Goal: Entertainment & Leisure: Consume media (video, audio)

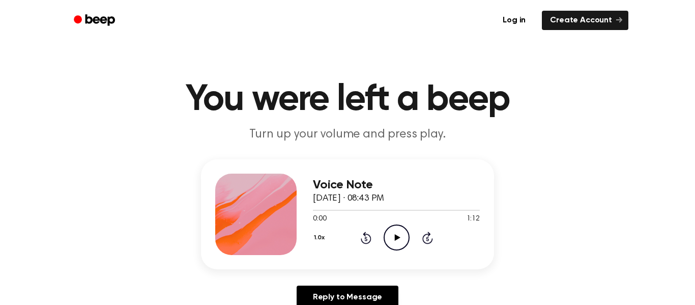
click at [397, 226] on icon "Play Audio" at bounding box center [396, 237] width 26 height 26
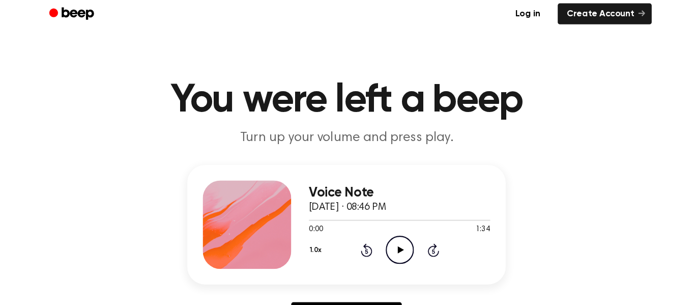
click at [401, 239] on icon "Play Audio" at bounding box center [396, 237] width 26 height 26
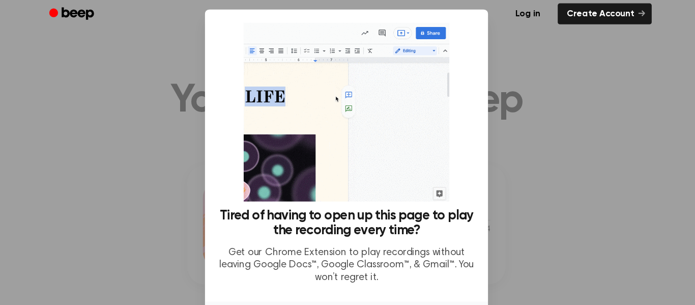
click at [187, 182] on div at bounding box center [347, 152] width 695 height 305
click at [508, 66] on div at bounding box center [347, 152] width 695 height 305
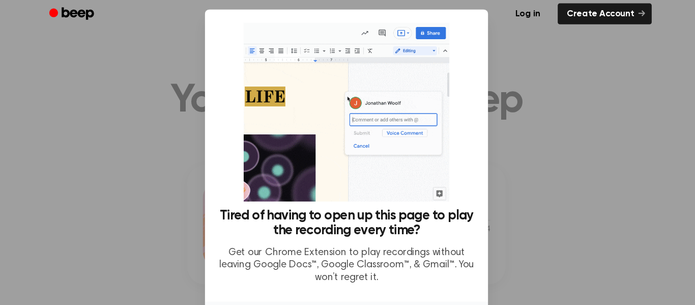
scroll to position [66, 0]
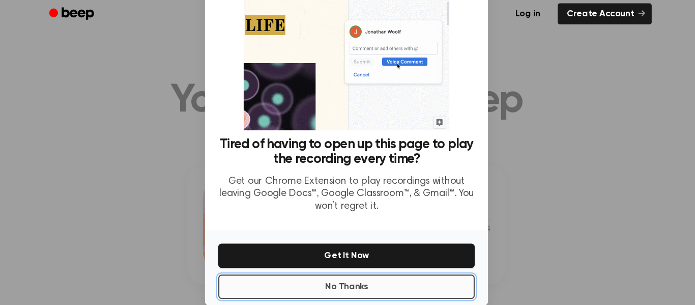
click at [425, 276] on button "No Thanks" at bounding box center [347, 271] width 236 height 22
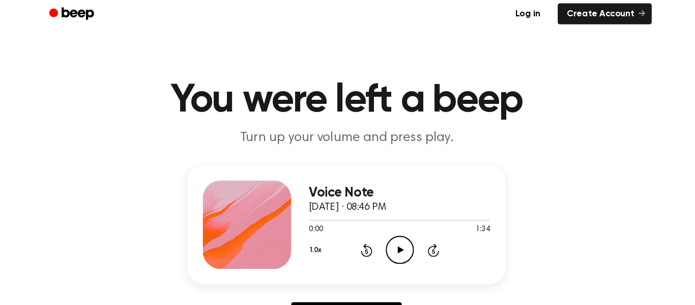
click at [399, 239] on icon "Play Audio" at bounding box center [396, 237] width 26 height 26
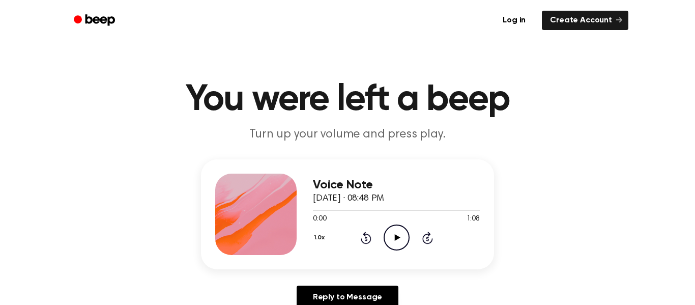
click at [304, 99] on h1 "You were left a beep" at bounding box center [347, 99] width 521 height 37
click at [397, 233] on icon "Play Audio" at bounding box center [396, 237] width 26 height 26
click at [398, 236] on icon at bounding box center [397, 237] width 6 height 7
click at [400, 234] on icon "Play Audio" at bounding box center [396, 237] width 26 height 26
